Goal: Answer question/provide support: Share knowledge or assist other users

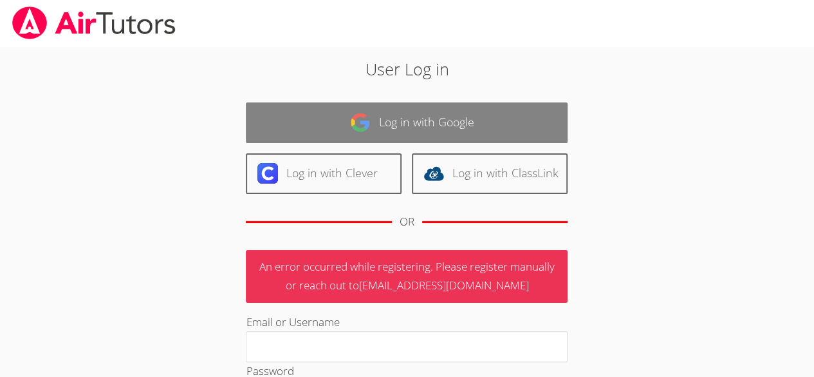
click at [350, 113] on img at bounding box center [360, 122] width 21 height 21
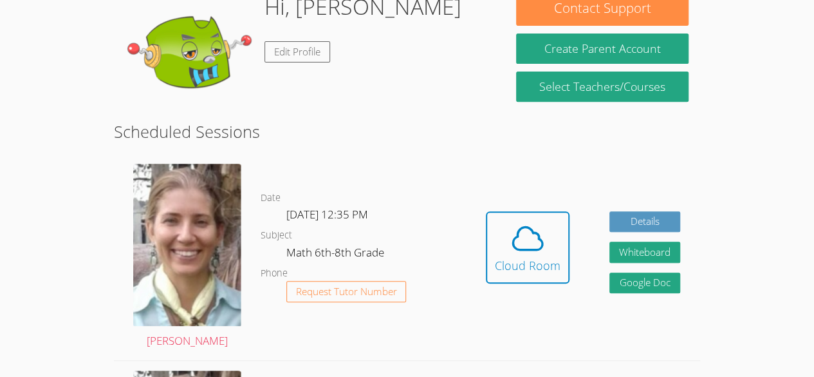
scroll to position [219, 0]
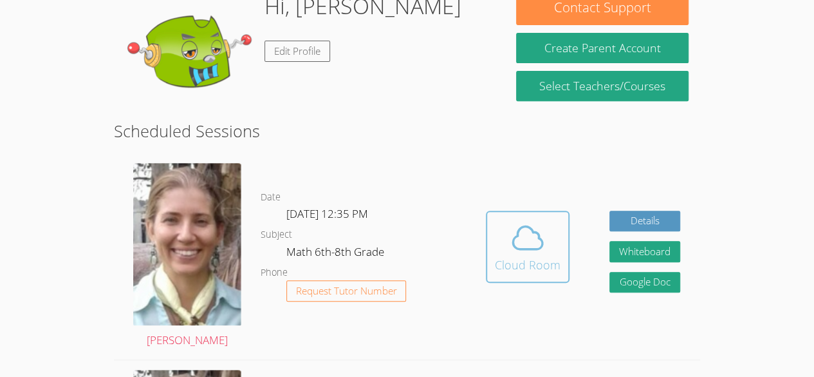
click at [515, 252] on icon at bounding box center [528, 238] width 36 height 36
click at [520, 237] on icon at bounding box center [528, 238] width 36 height 36
click at [534, 230] on icon at bounding box center [528, 237] width 30 height 23
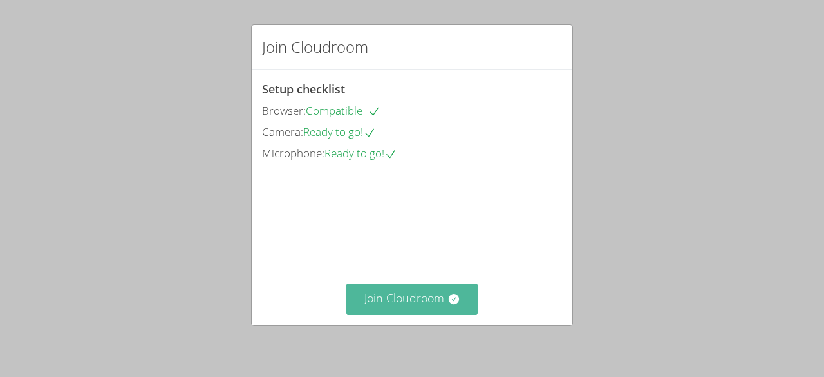
click at [359, 306] on button "Join Cloudroom" at bounding box center [412, 299] width 132 height 32
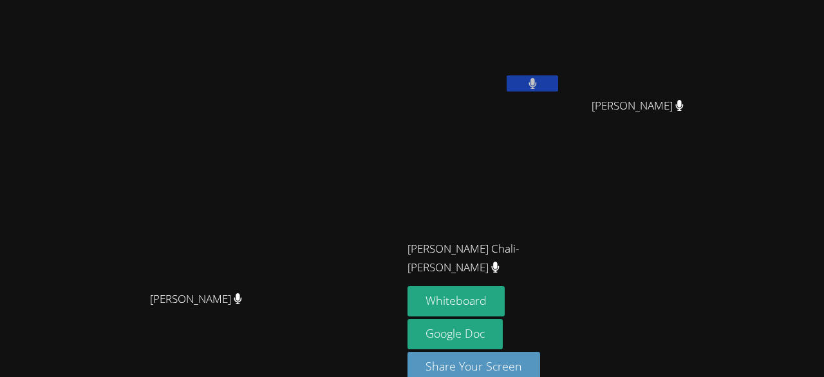
click at [507, 86] on button at bounding box center [532, 83] width 51 height 16
click at [526, 82] on icon at bounding box center [533, 83] width 14 height 11
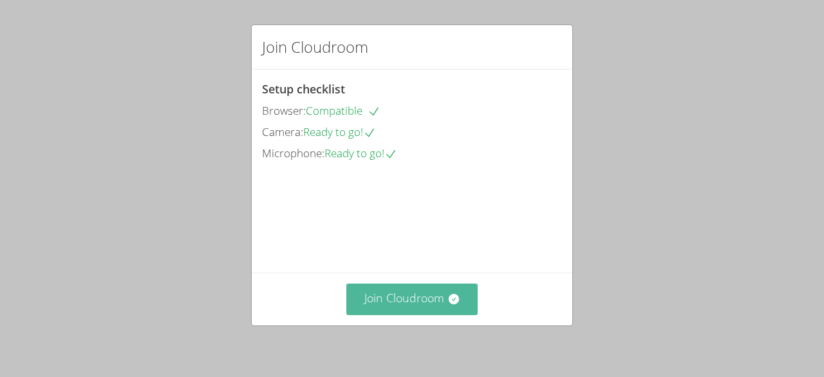
click at [405, 289] on button "Join Cloudroom" at bounding box center [412, 299] width 132 height 32
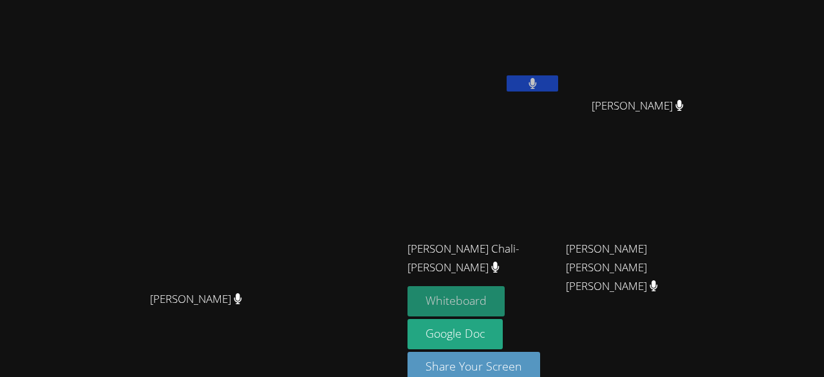
click at [446, 295] on button "Whiteboard" at bounding box center [455, 301] width 97 height 30
click at [341, 314] on div "[PERSON_NAME]" at bounding box center [201, 310] width 392 height 51
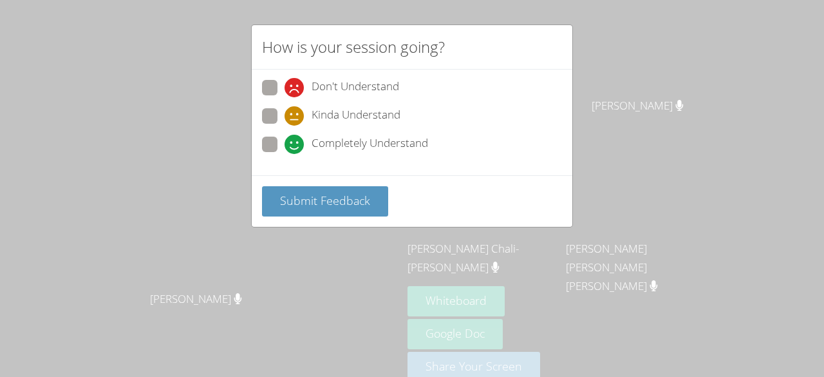
click at [285, 154] on span at bounding box center [285, 154] width 0 height 0
click at [285, 140] on input "Completely Understand" at bounding box center [290, 141] width 11 height 11
radio input "true"
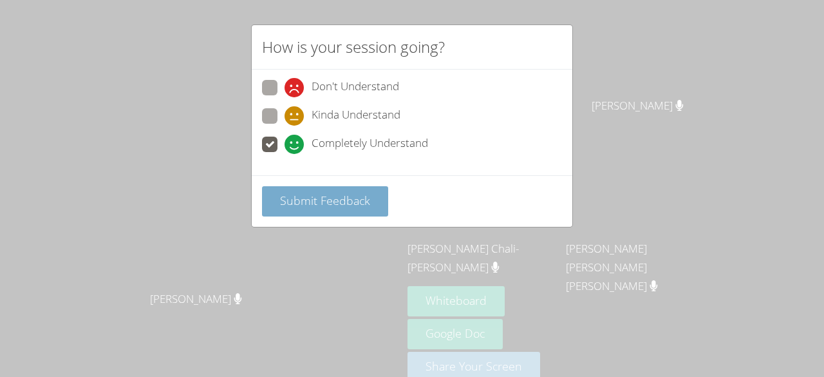
click at [302, 189] on button "Submit Feedback" at bounding box center [325, 201] width 126 height 30
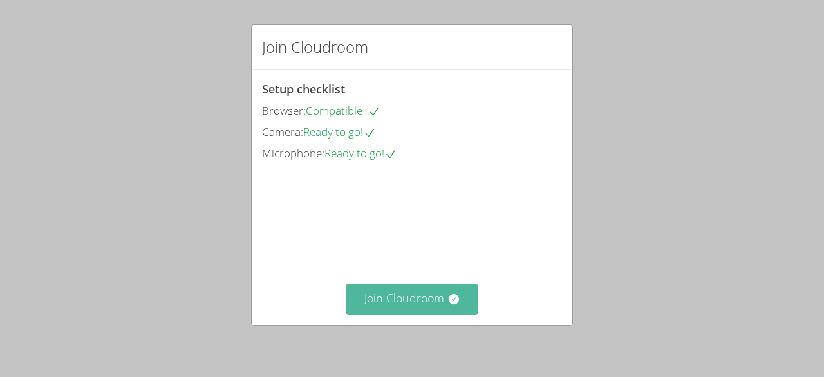
click at [431, 294] on button "Join Cloudroom" at bounding box center [412, 299] width 132 height 32
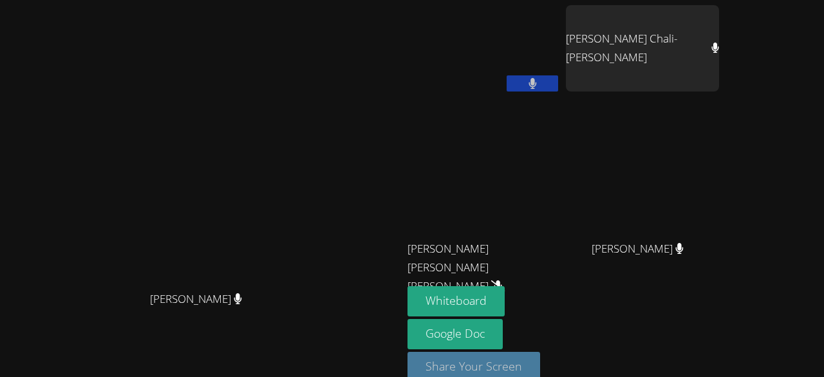
click at [482, 374] on button "Share Your Screen" at bounding box center [473, 366] width 133 height 30
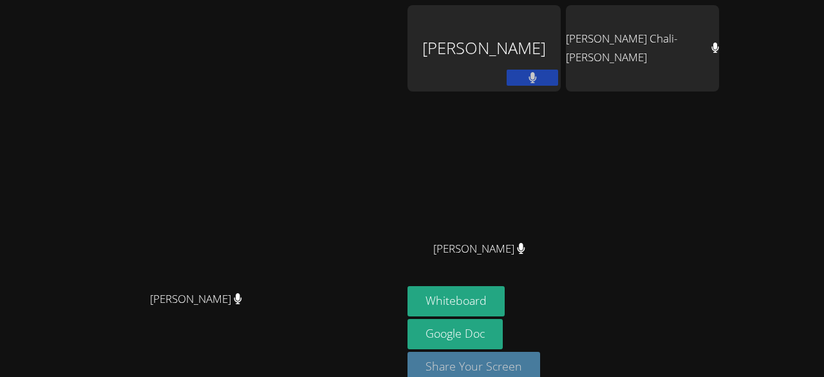
click at [426, 360] on button "Share Your Screen" at bounding box center [473, 366] width 133 height 30
